Goal: Information Seeking & Learning: Learn about a topic

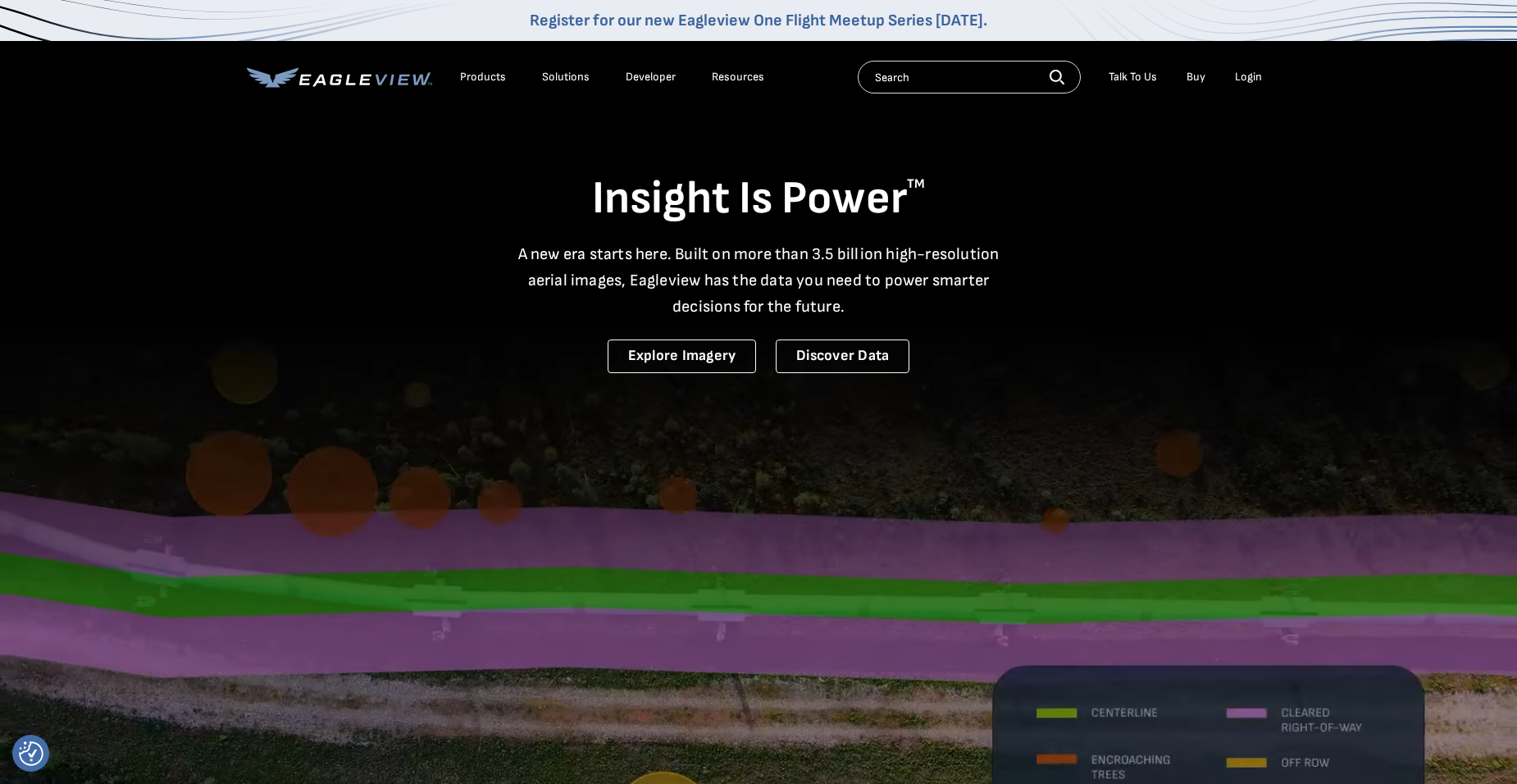
click at [473, 77] on div "Products" at bounding box center [482, 77] width 46 height 15
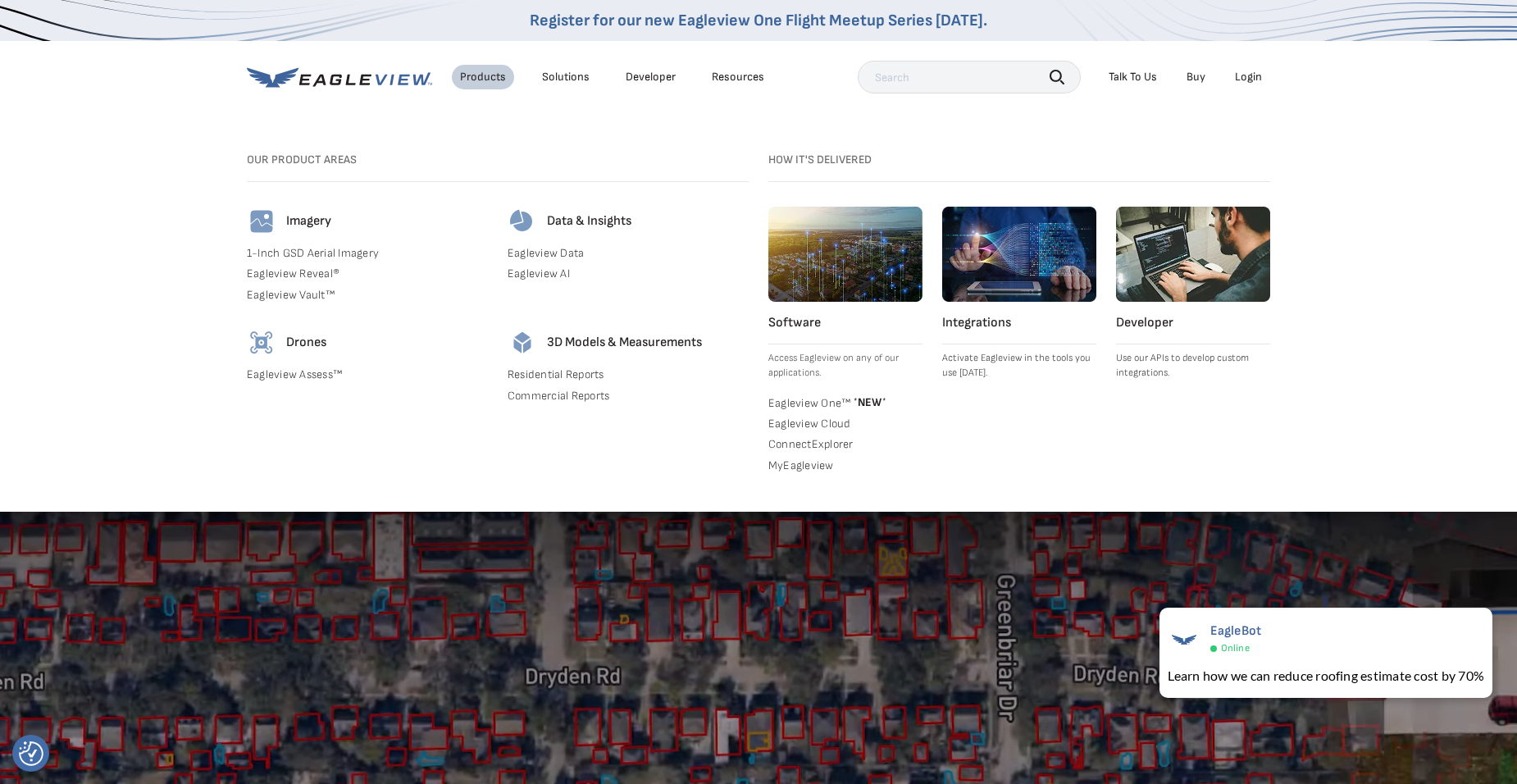
click at [1195, 78] on link "Buy" at bounding box center [1196, 77] width 19 height 15
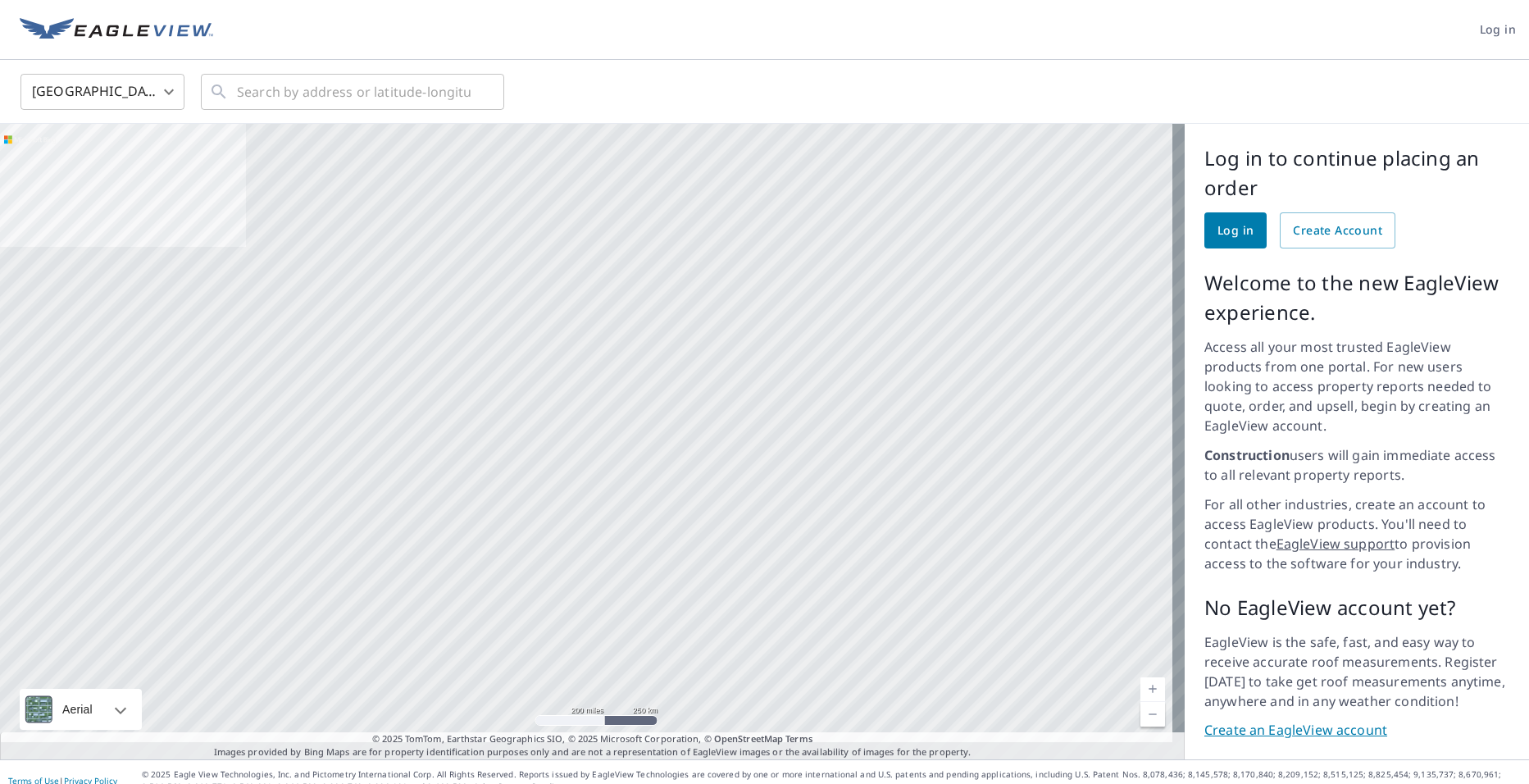
click at [1228, 720] on link "Create an EagleView account" at bounding box center [1357, 730] width 305 height 19
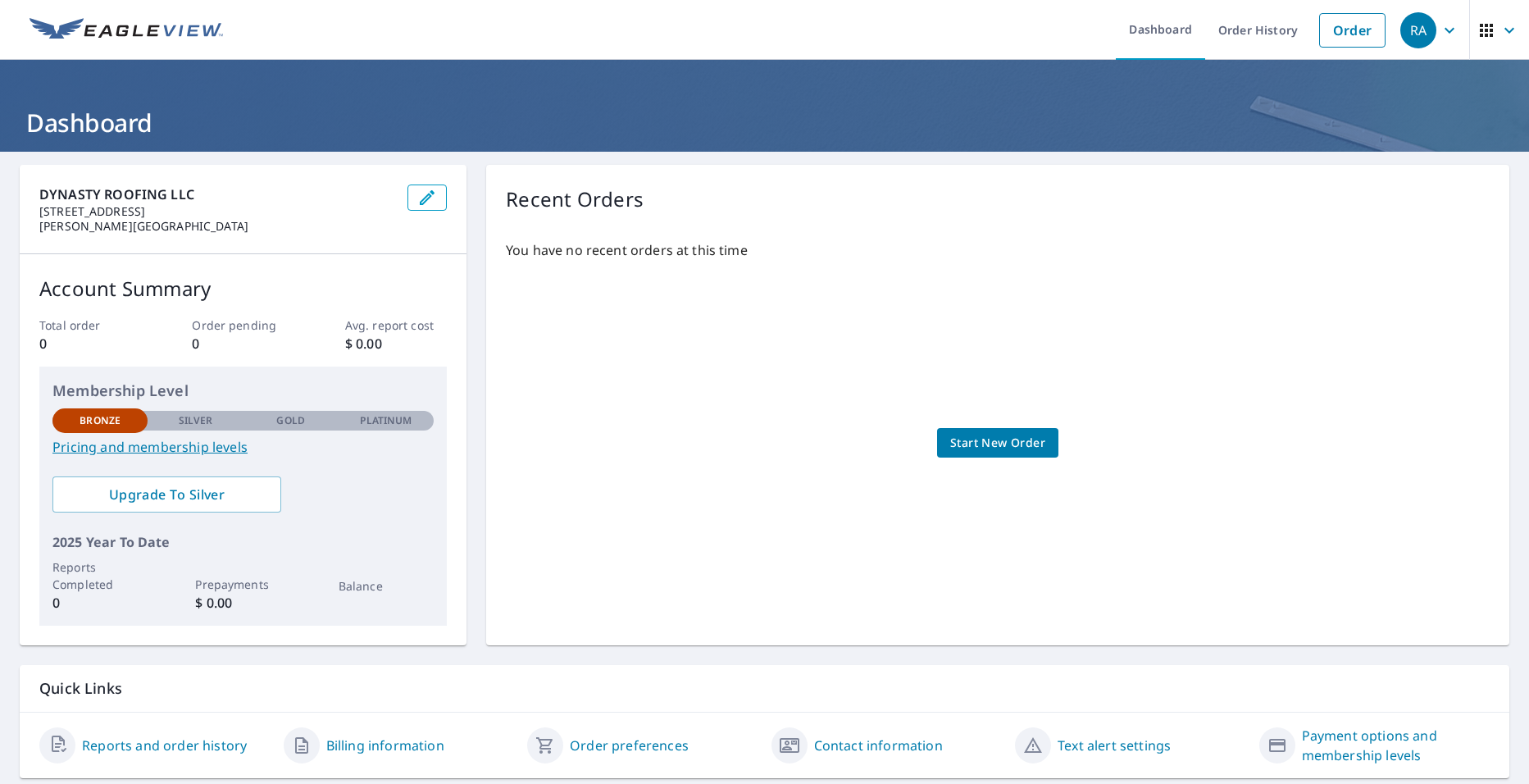
click at [154, 448] on link "Pricing and membership levels" at bounding box center [243, 446] width 381 height 20
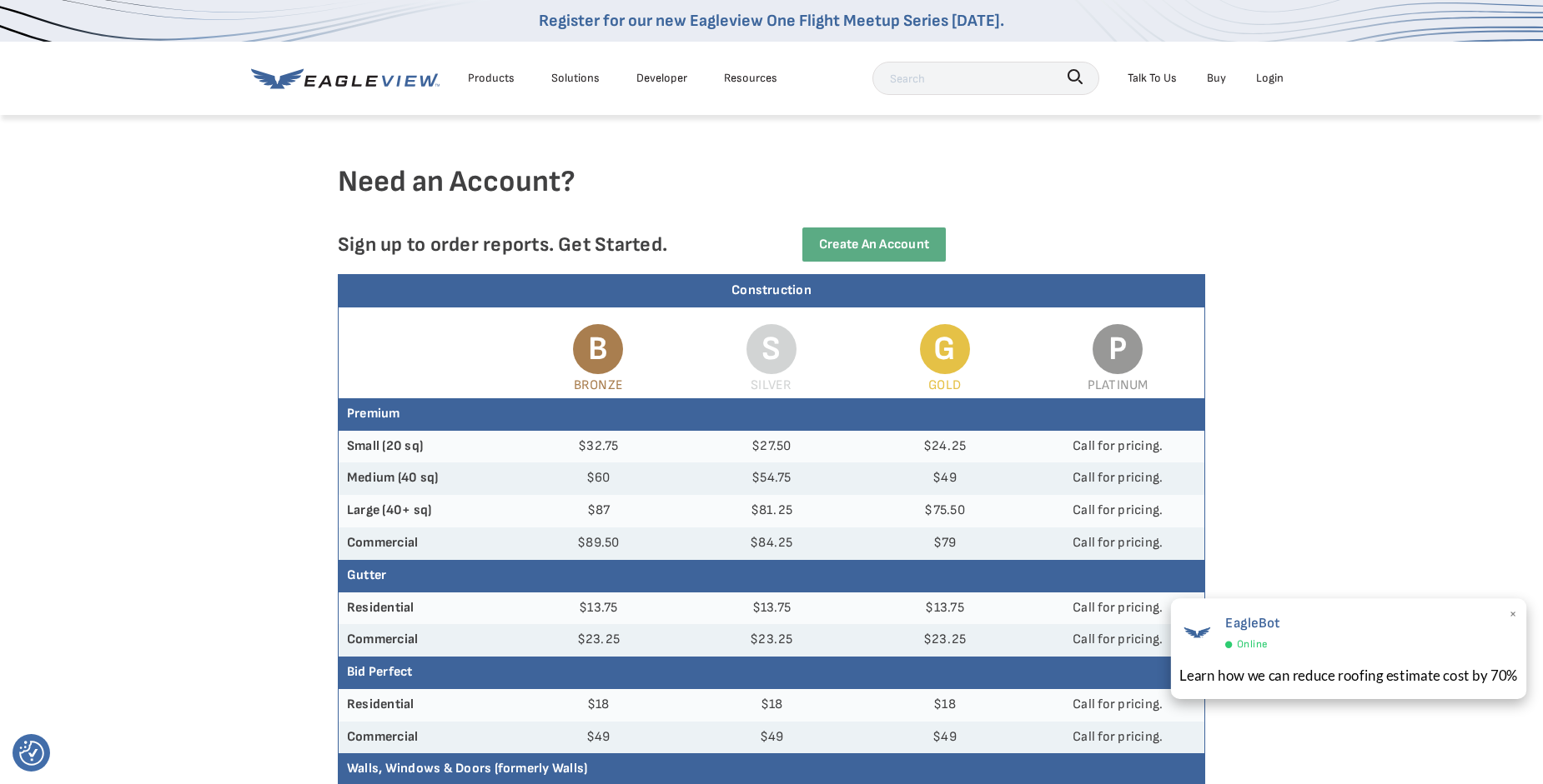
click at [1458, 673] on div "Learn how we can reduce roofing estimate cost by 70%" at bounding box center [1348, 676] width 338 height 21
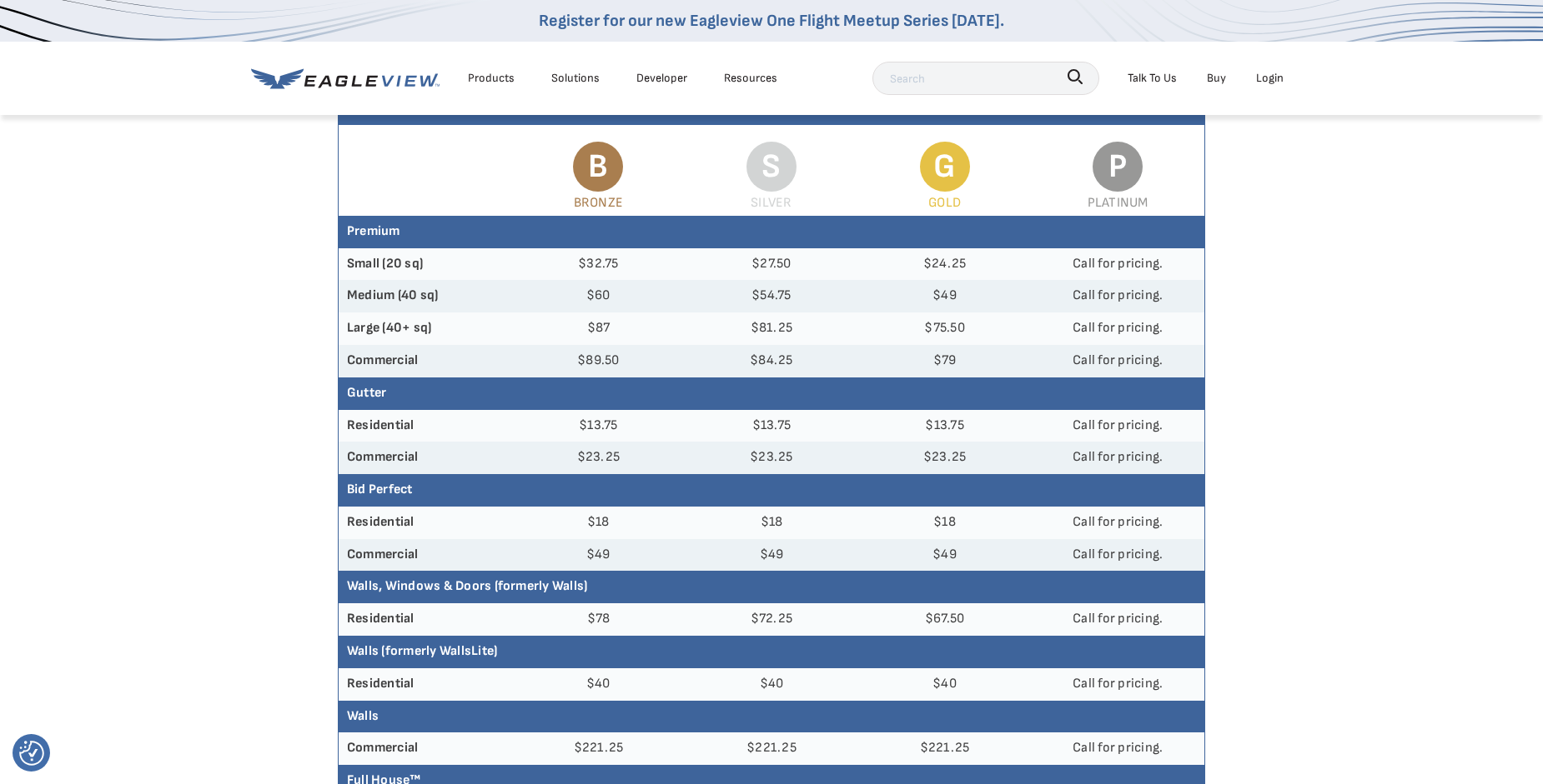
scroll to position [166, 0]
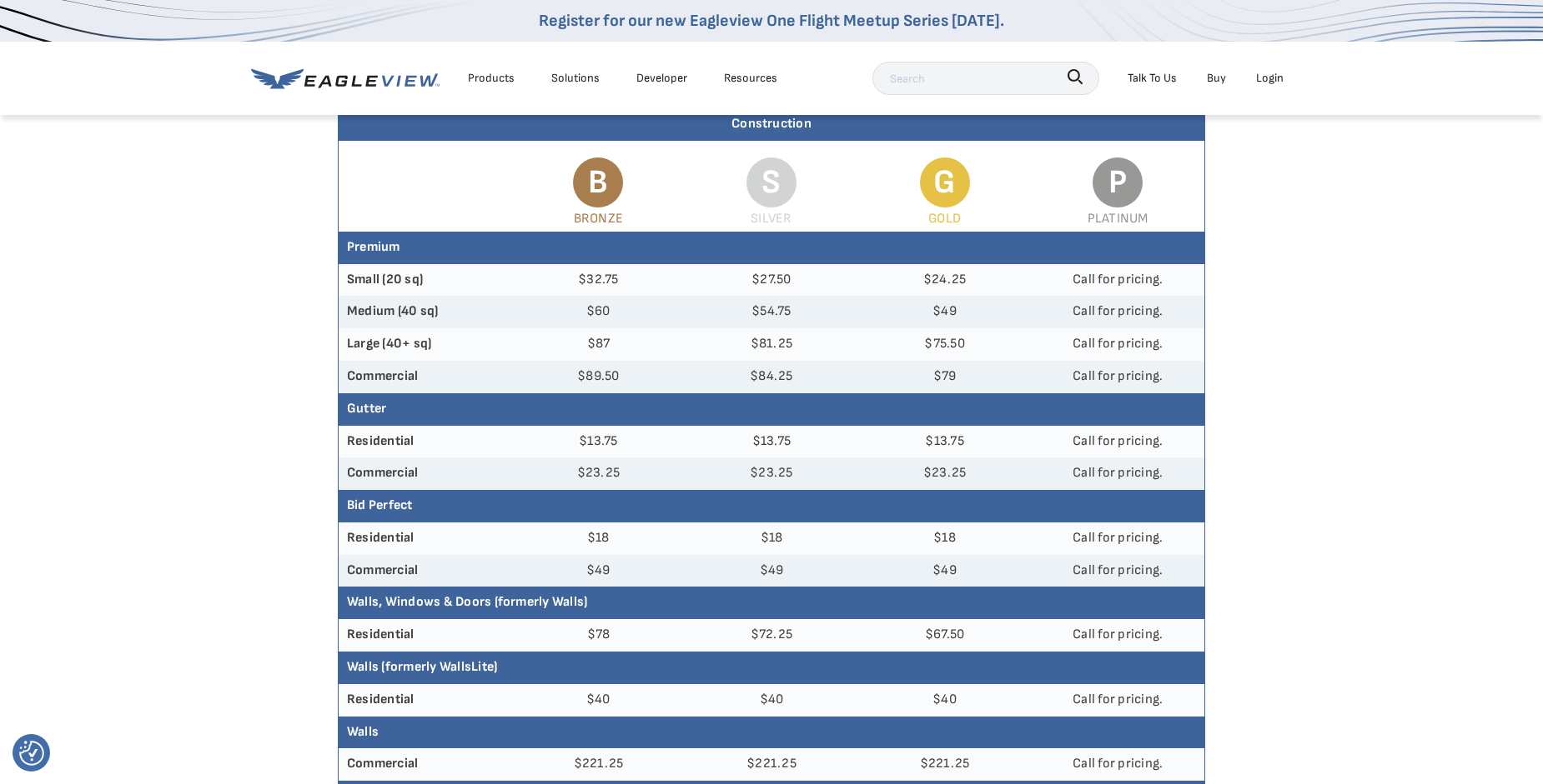
click at [481, 81] on div "Products" at bounding box center [490, 78] width 47 height 21
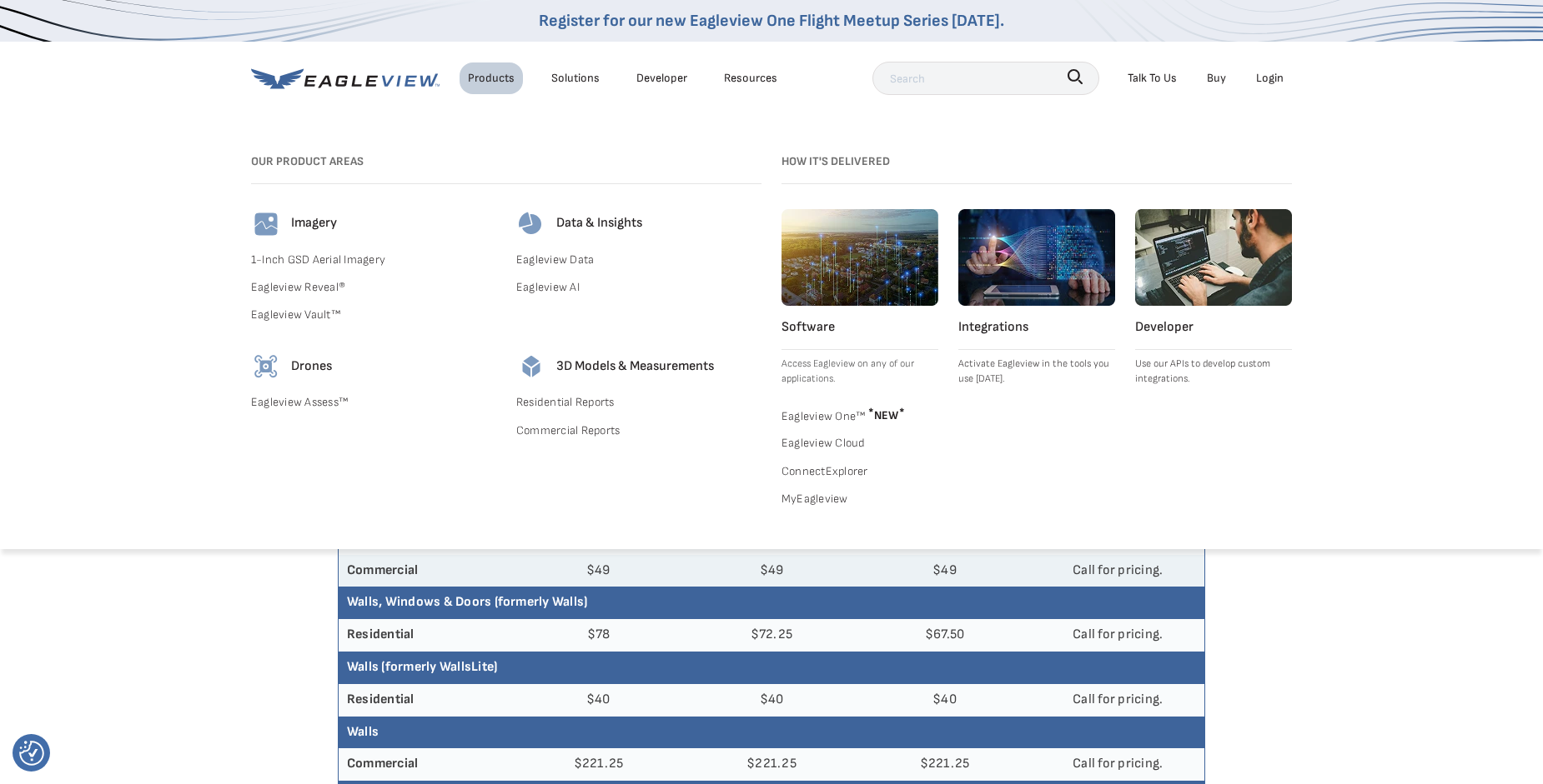
click at [775, 73] on li "Resources" at bounding box center [750, 78] width 70 height 31
click at [768, 81] on div "Resources" at bounding box center [751, 78] width 53 height 21
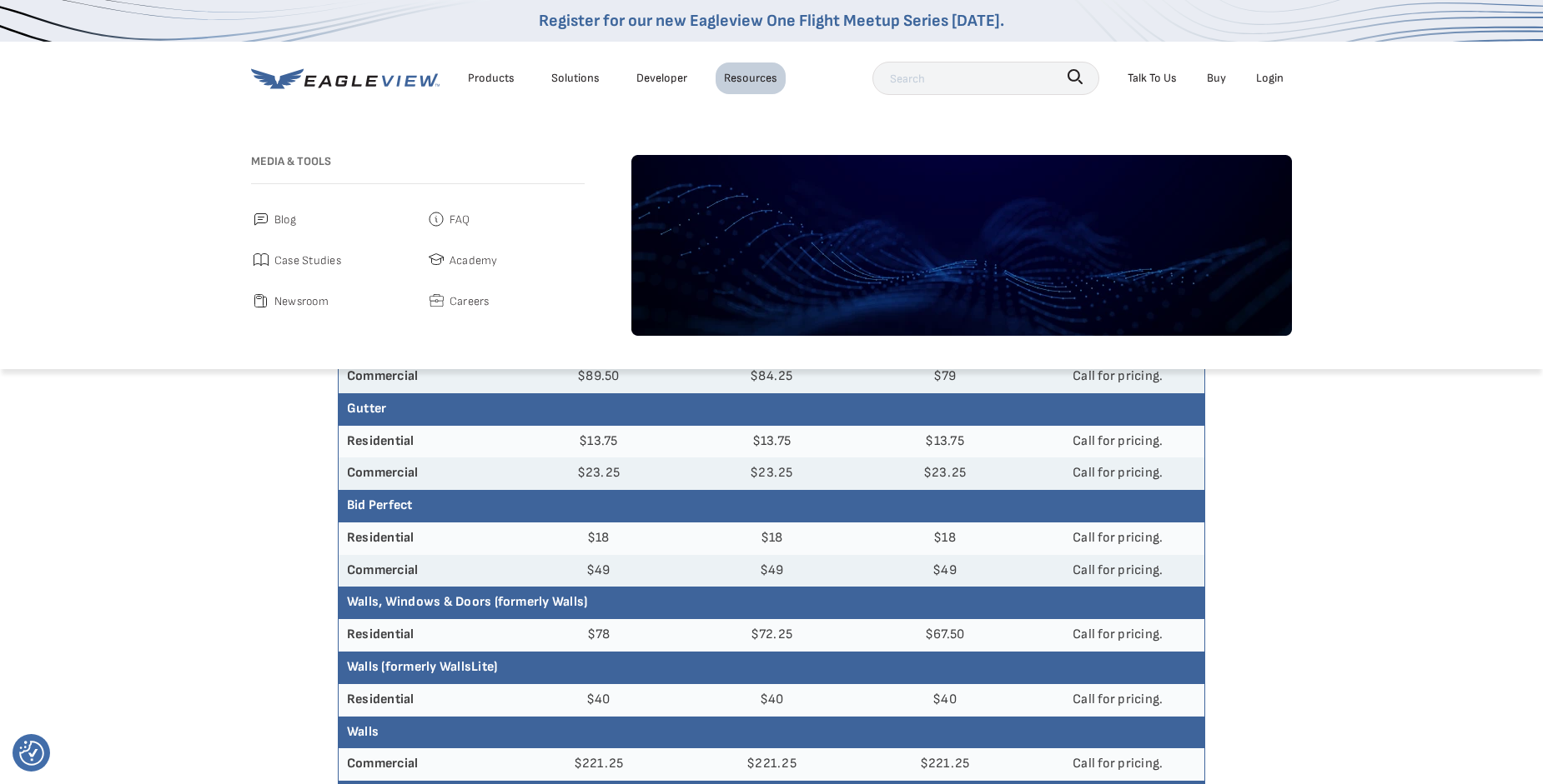
click at [461, 216] on span "FAQ" at bounding box center [460, 219] width 21 height 21
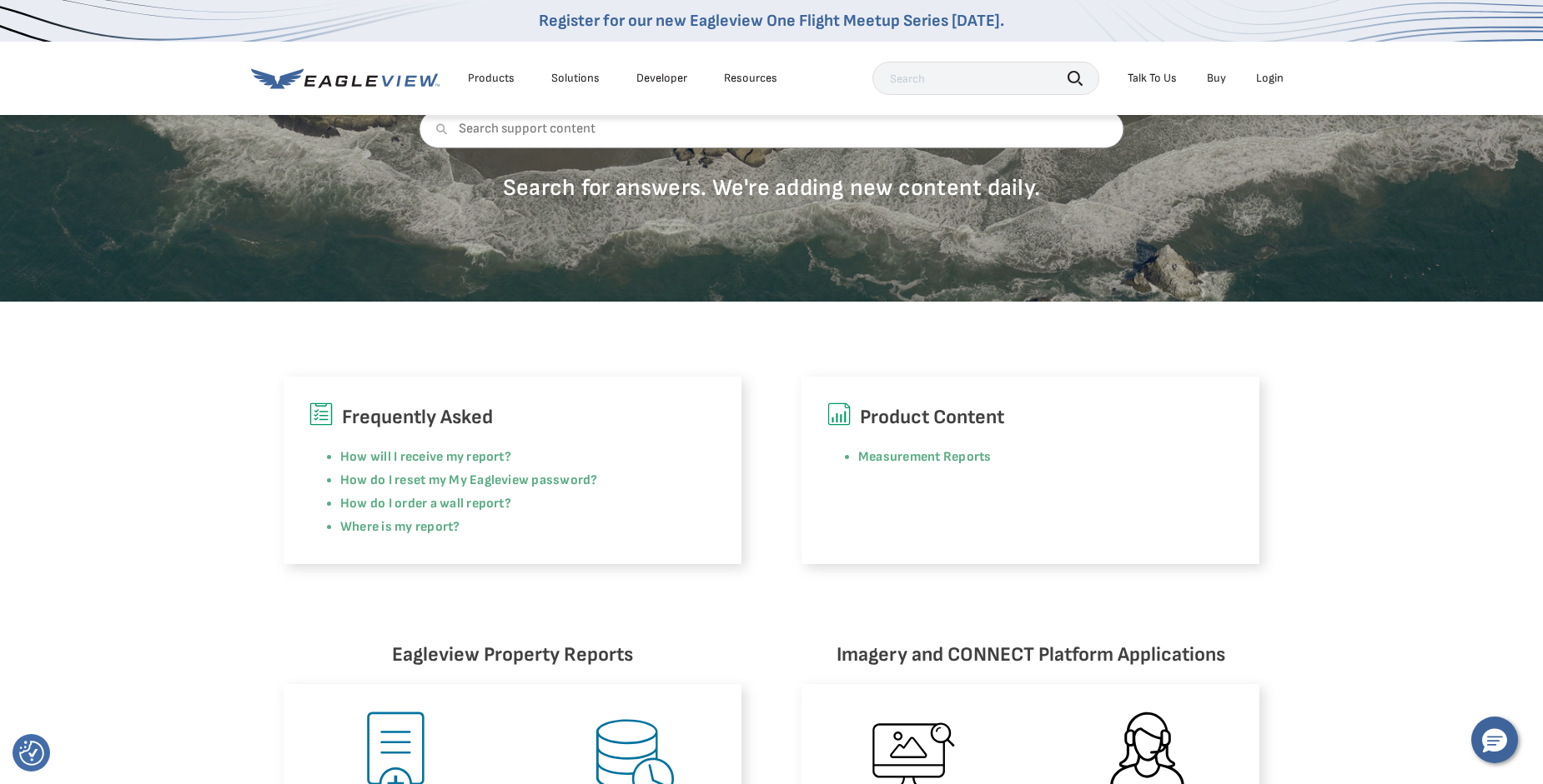
scroll to position [250, 0]
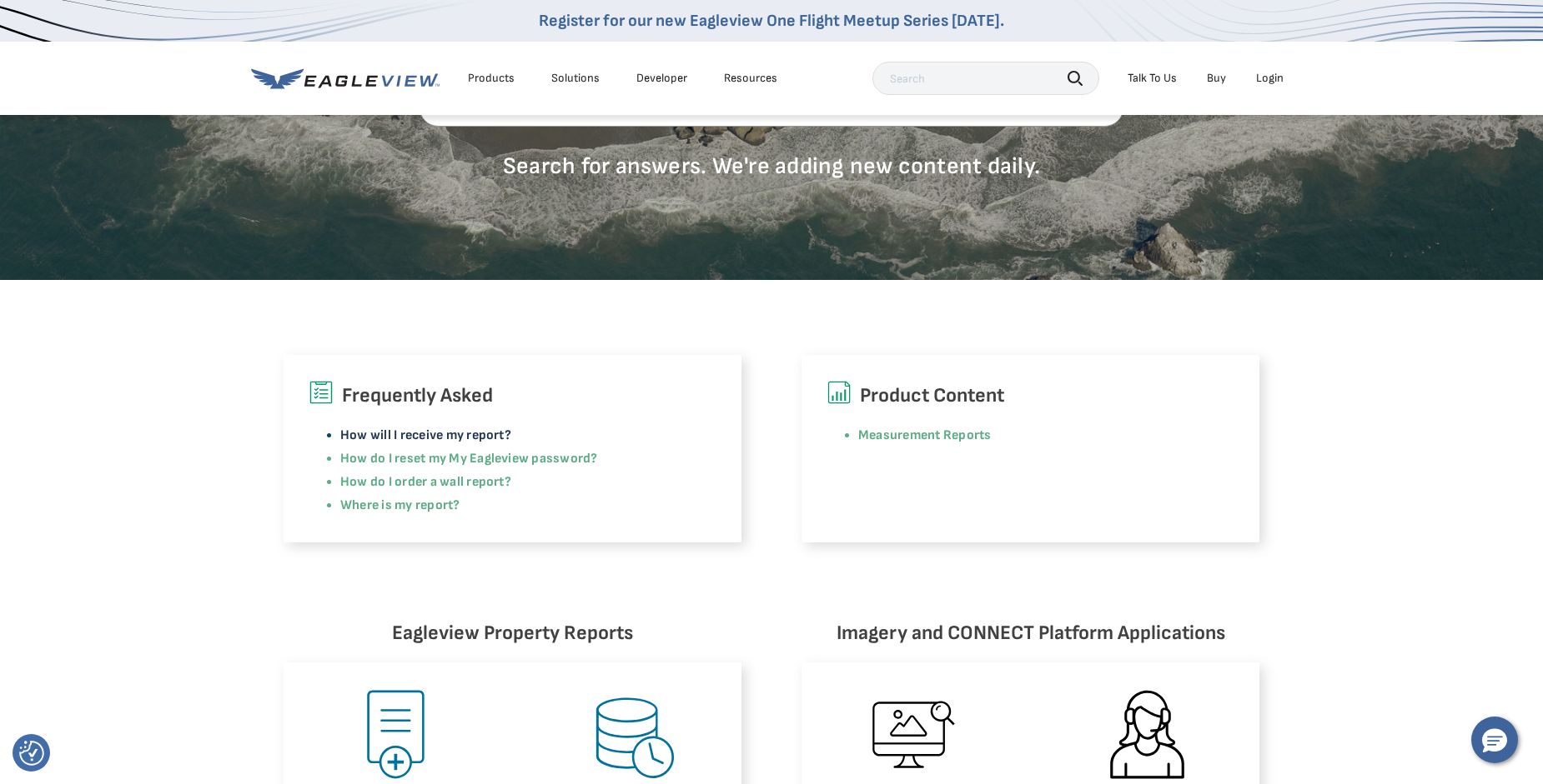
click at [417, 437] on link "How will I receive my report?" at bounding box center [425, 435] width 171 height 16
